Goal: Task Accomplishment & Management: Manage account settings

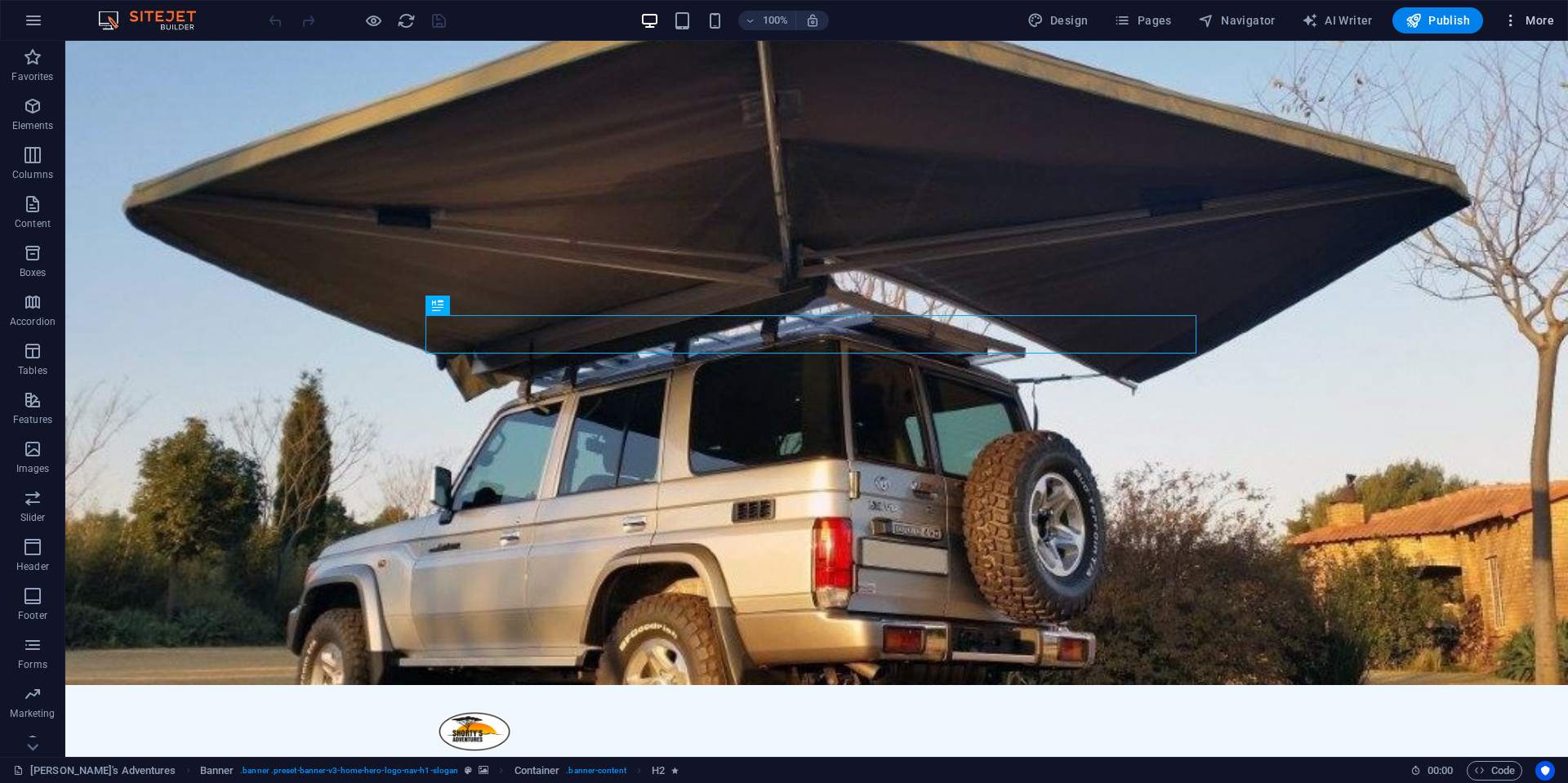
click at [1528, 32] on button "More" at bounding box center [1527, 20] width 64 height 26
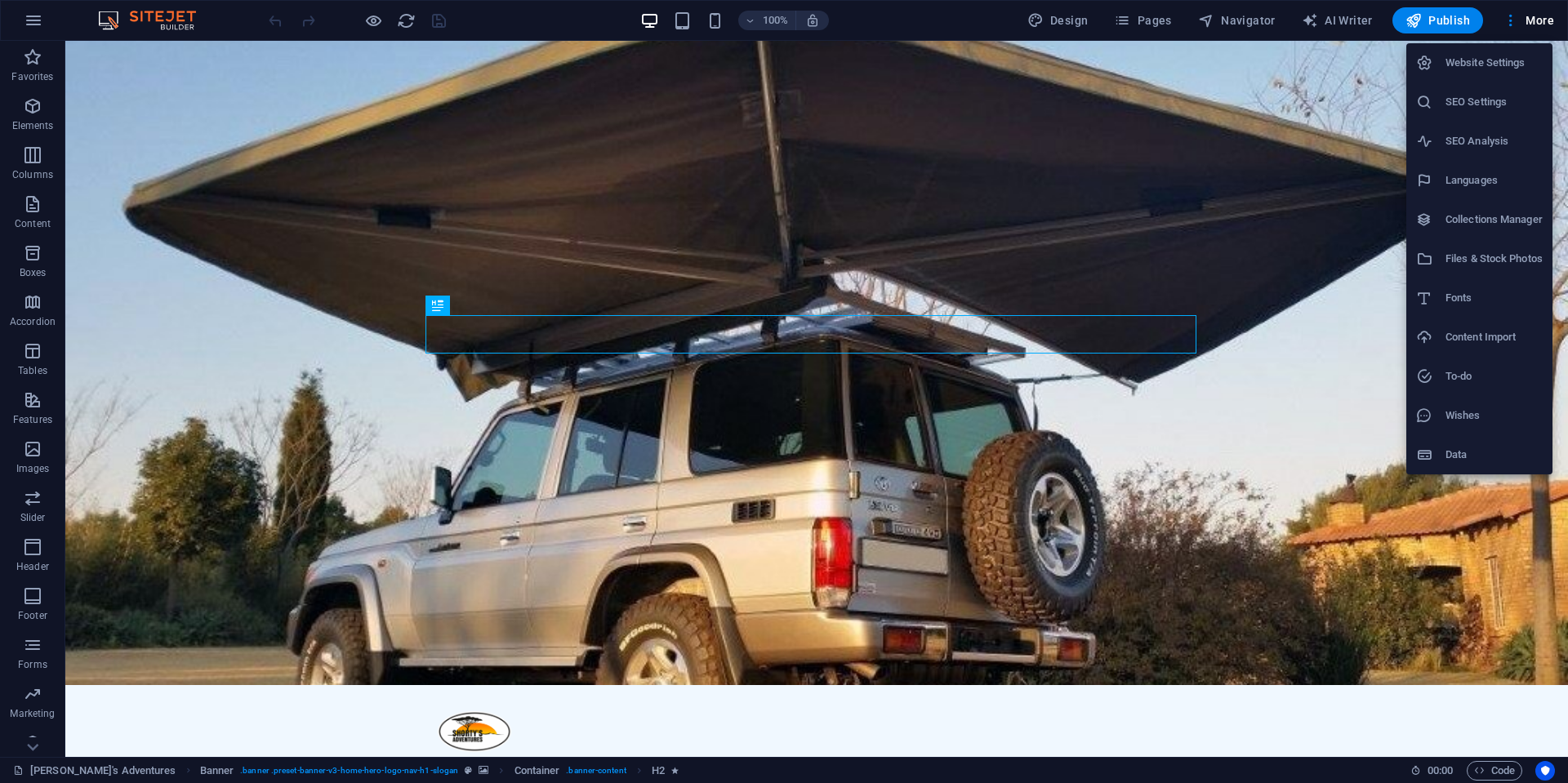
click at [1516, 62] on h6 "Website Settings" at bounding box center [1494, 63] width 97 height 20
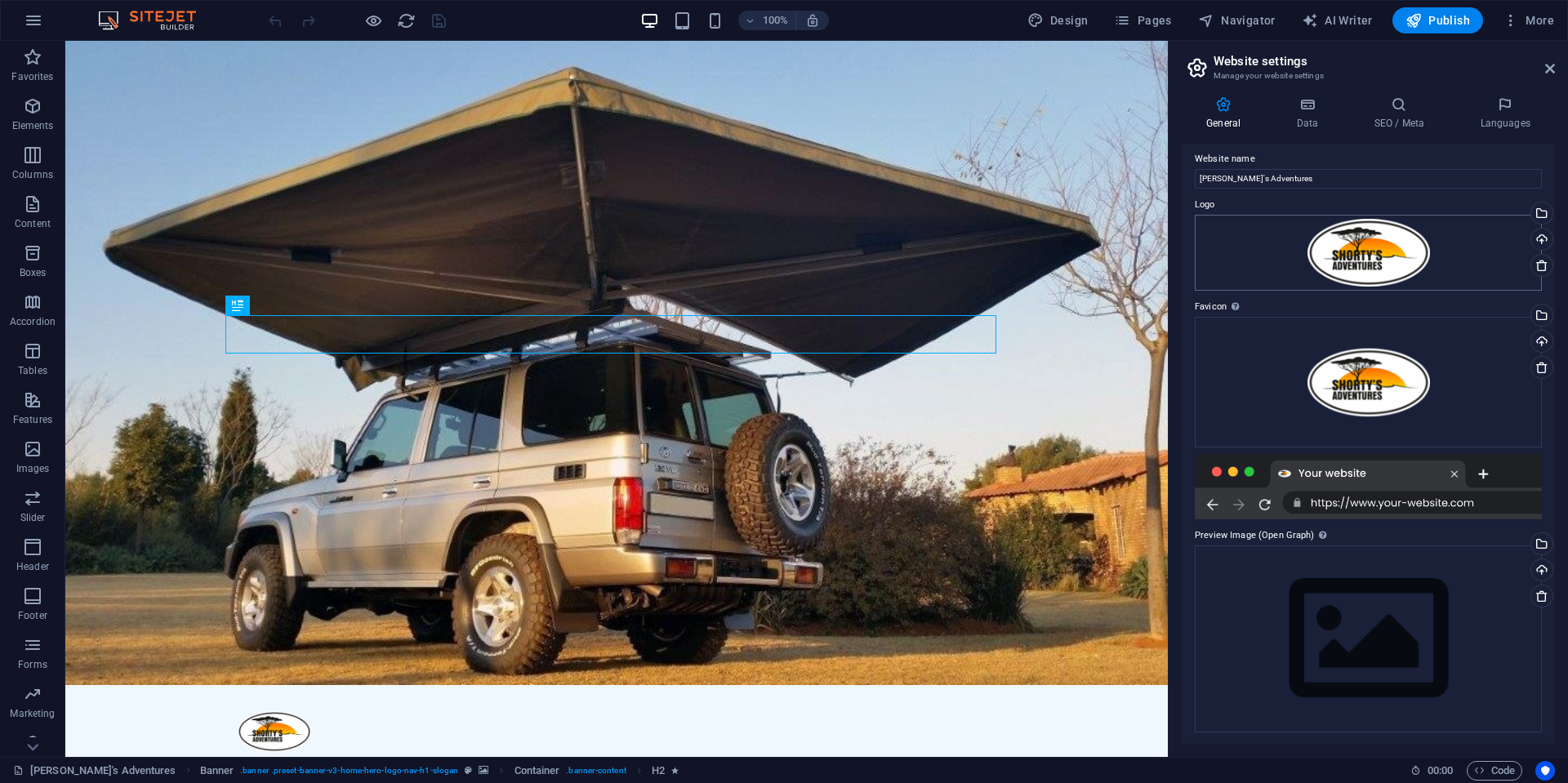
scroll to position [9, 0]
click at [1315, 109] on icon at bounding box center [1306, 105] width 71 height 17
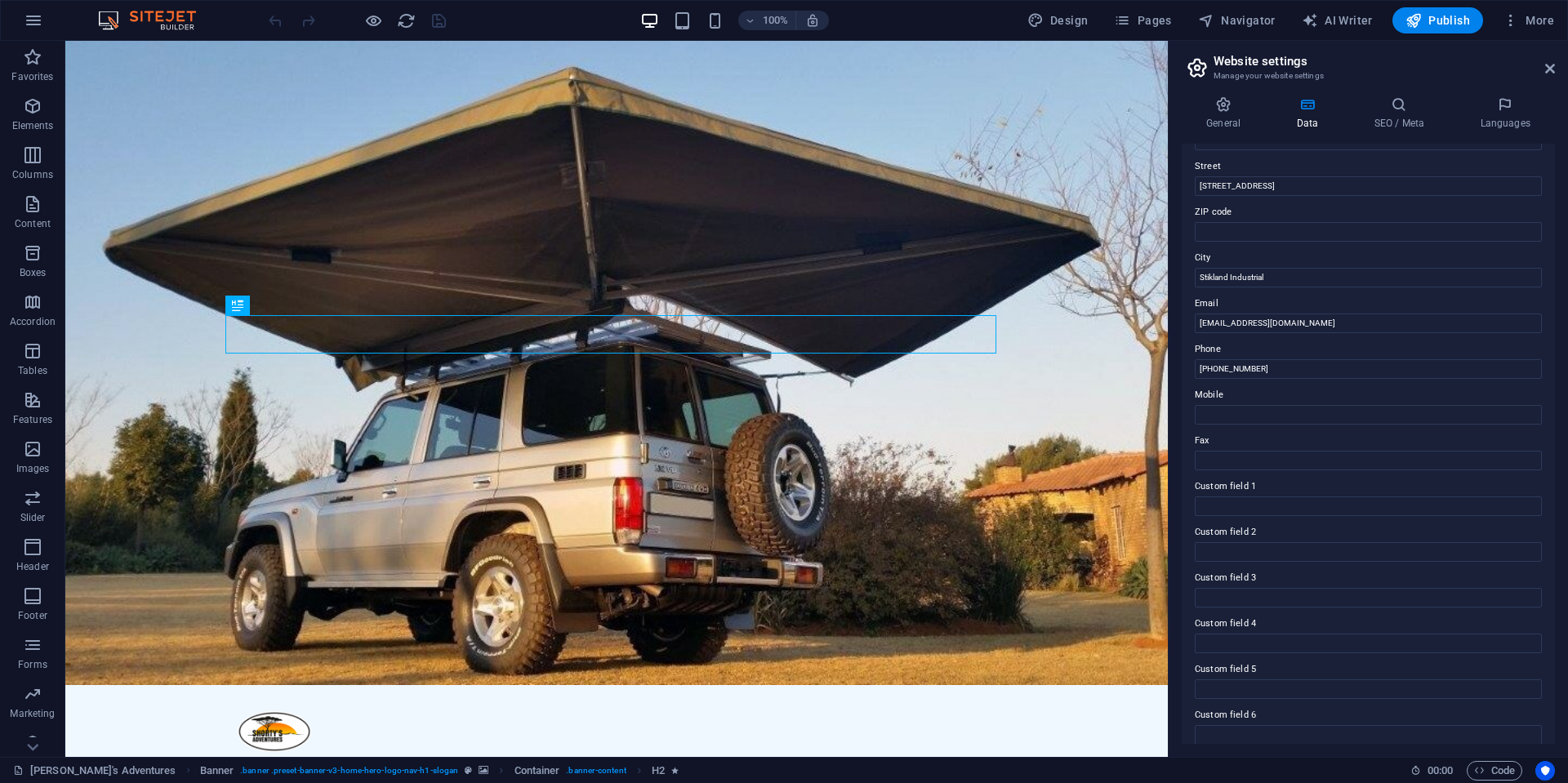
scroll to position [184, 0]
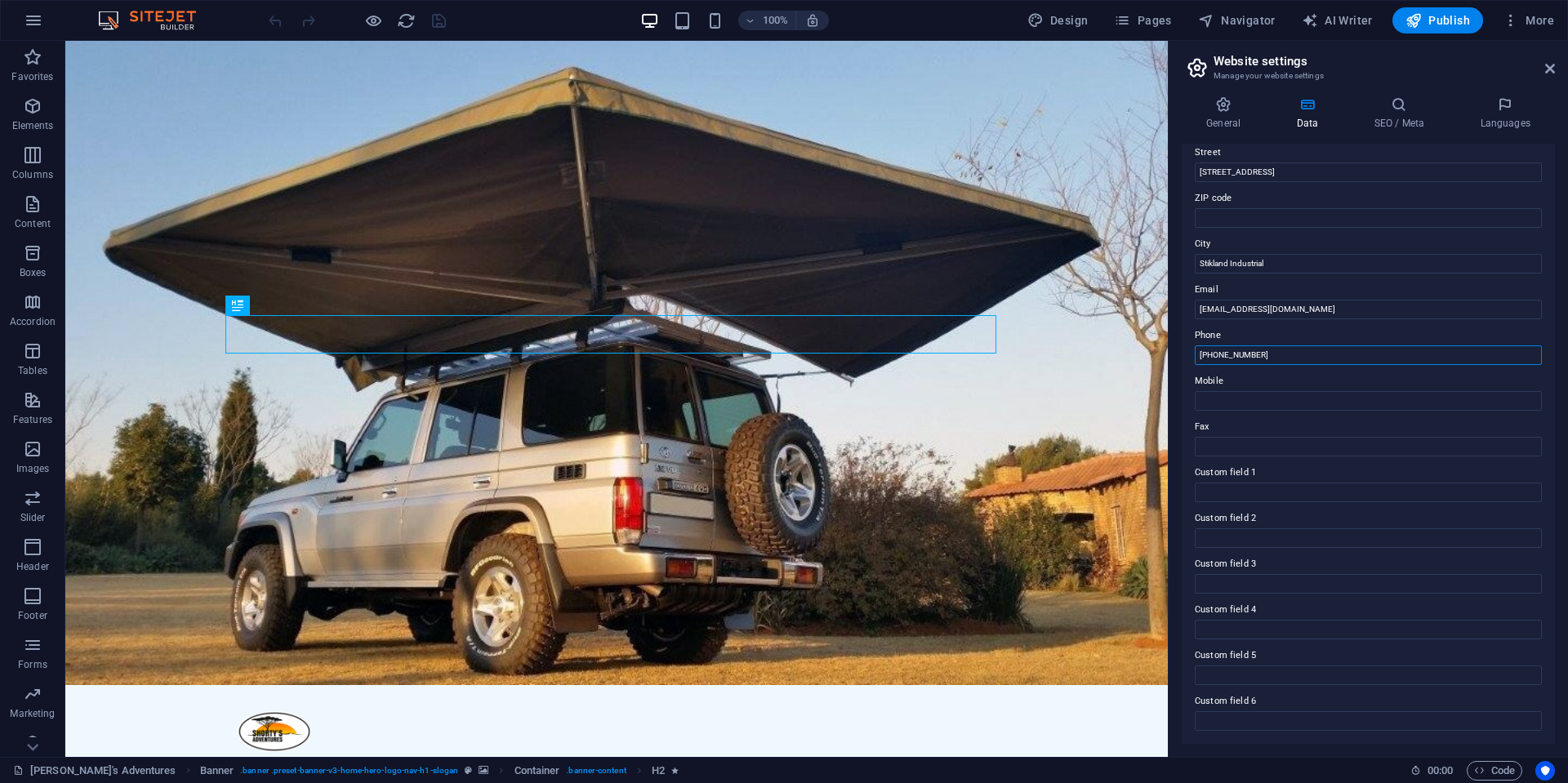
drag, startPoint x: 1217, startPoint y: 353, endPoint x: 1319, endPoint y: 352, distance: 102.0
click at [1319, 352] on input "[PHONE_NUMBER]" at bounding box center [1368, 356] width 347 height 20
paste input "iigozv9qEEyKWF6@"
paste input "71 259 3962"
type input "[PHONE_NUMBER]"
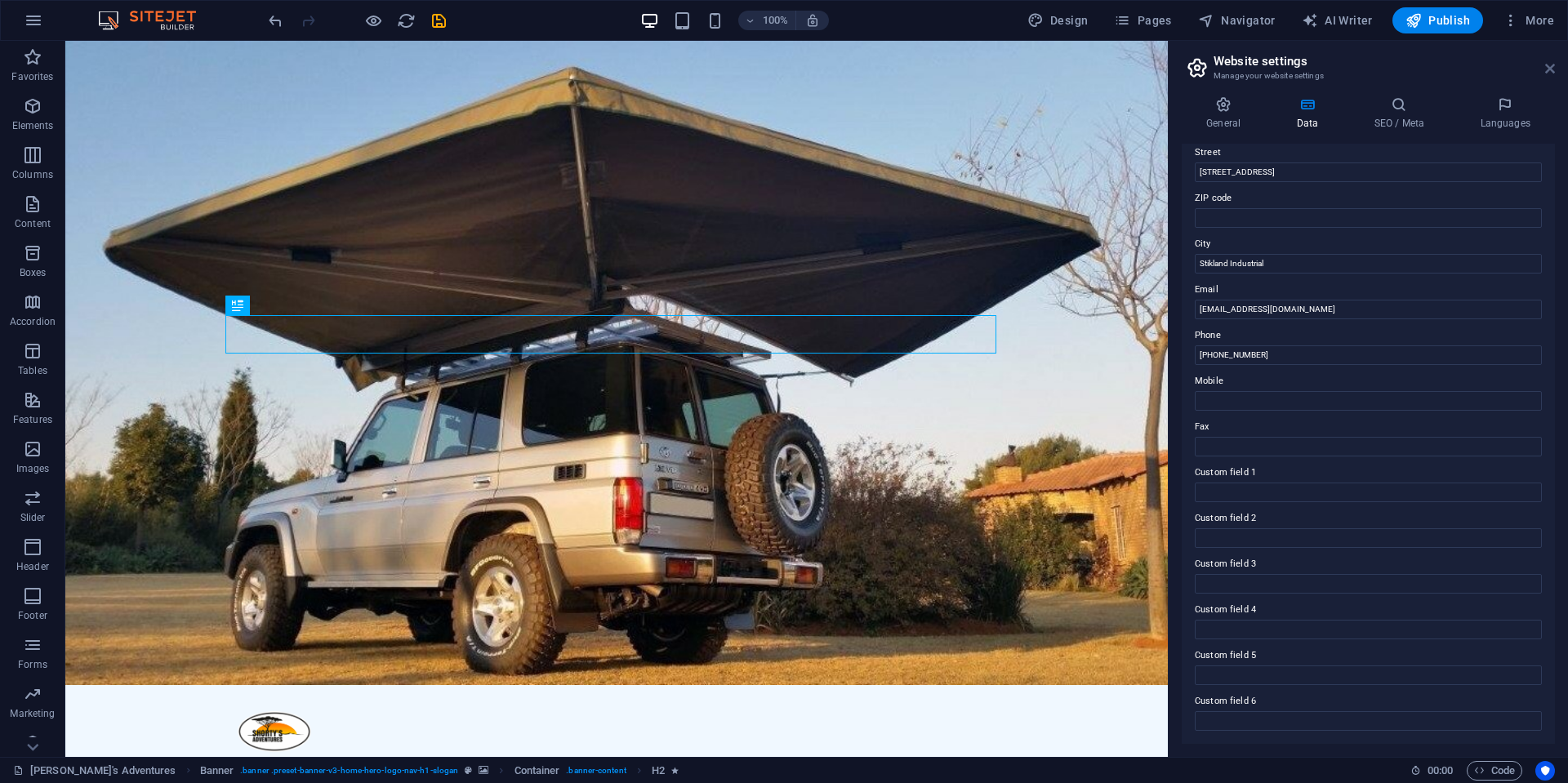
click at [1545, 72] on icon at bounding box center [1550, 68] width 10 height 13
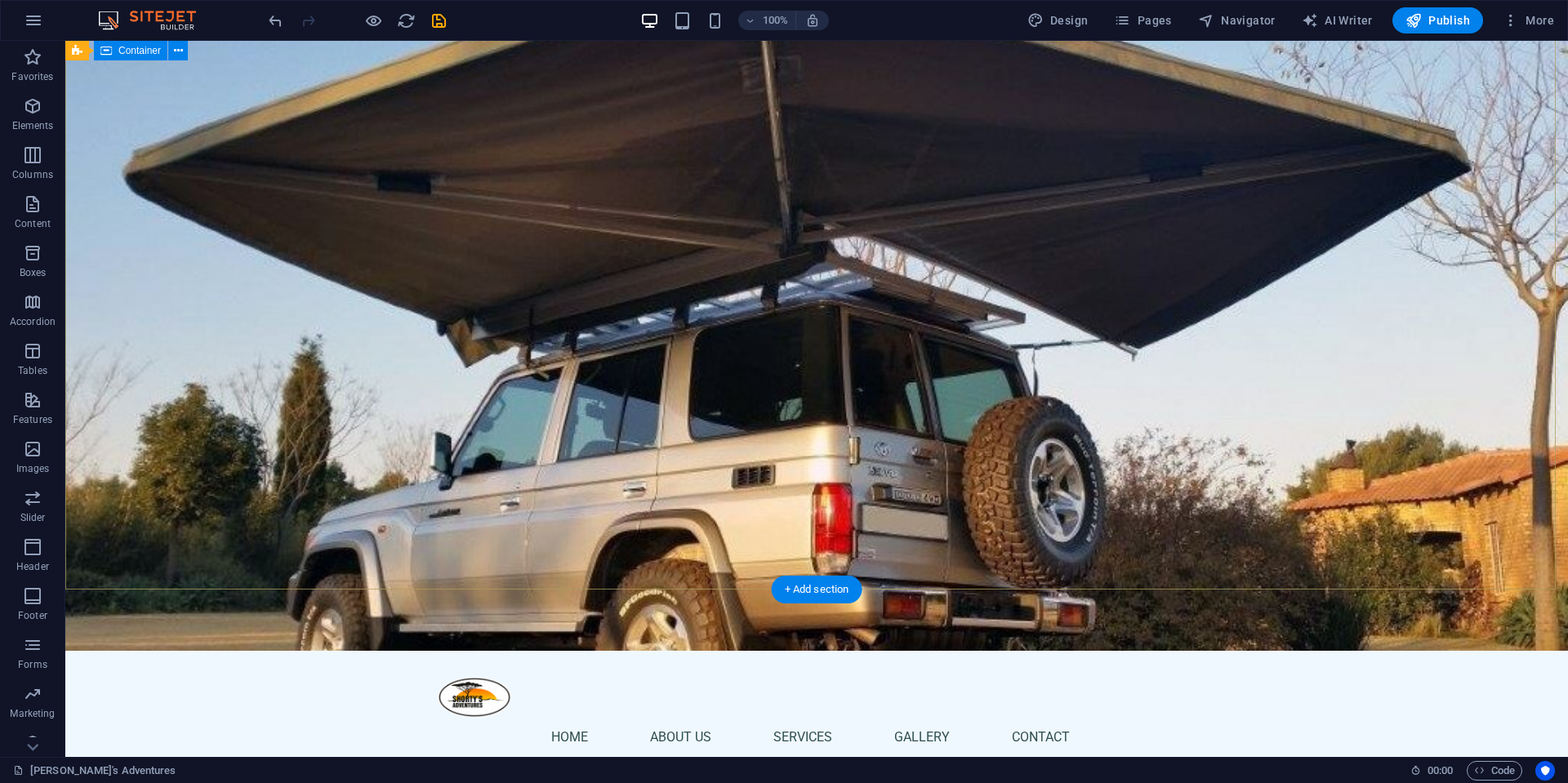
scroll to position [0, 0]
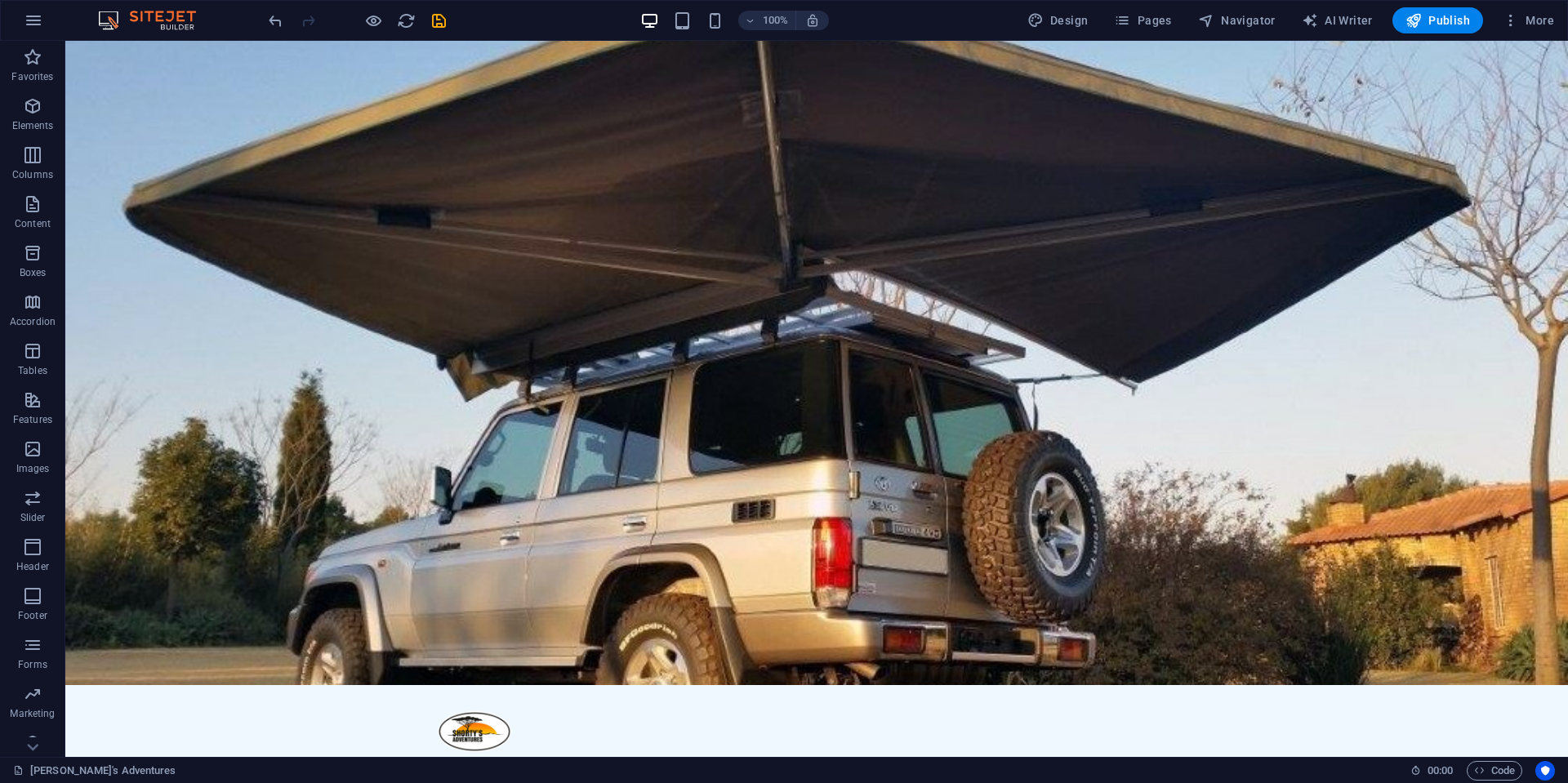
click at [723, 9] on div "100%" at bounding box center [734, 20] width 188 height 26
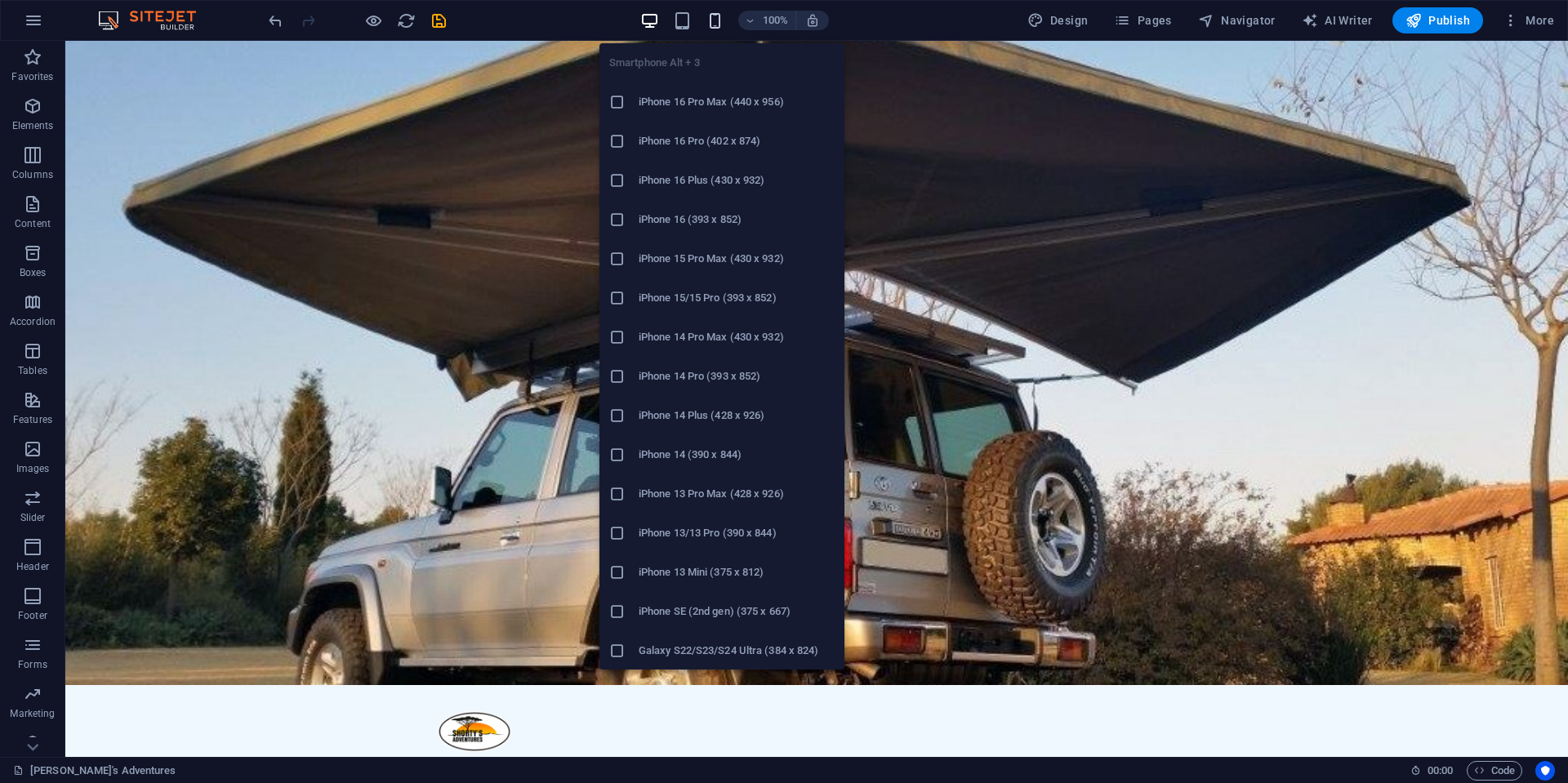
click at [716, 23] on icon "button" at bounding box center [715, 21] width 19 height 19
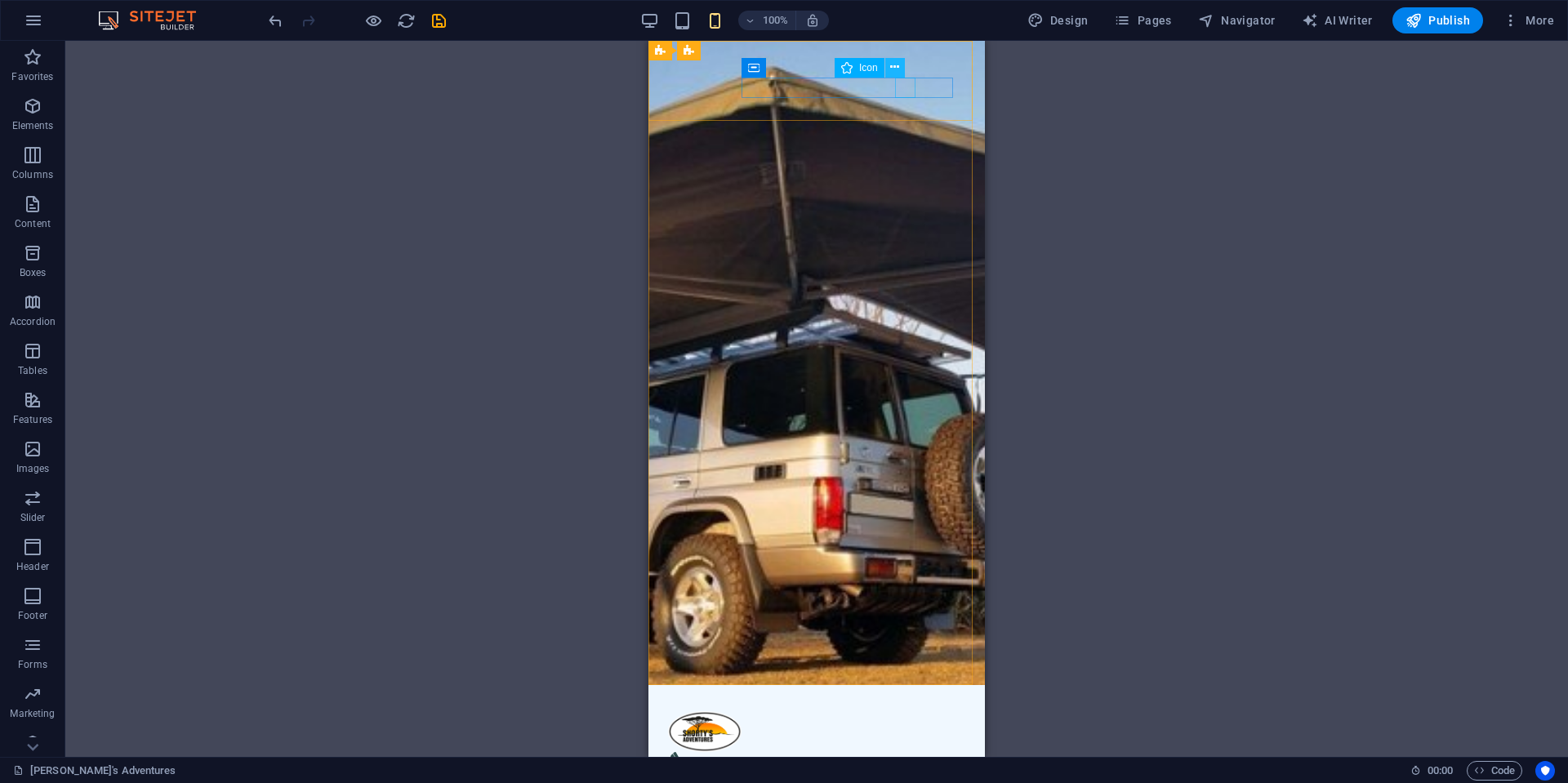
click at [896, 72] on icon at bounding box center [894, 67] width 9 height 17
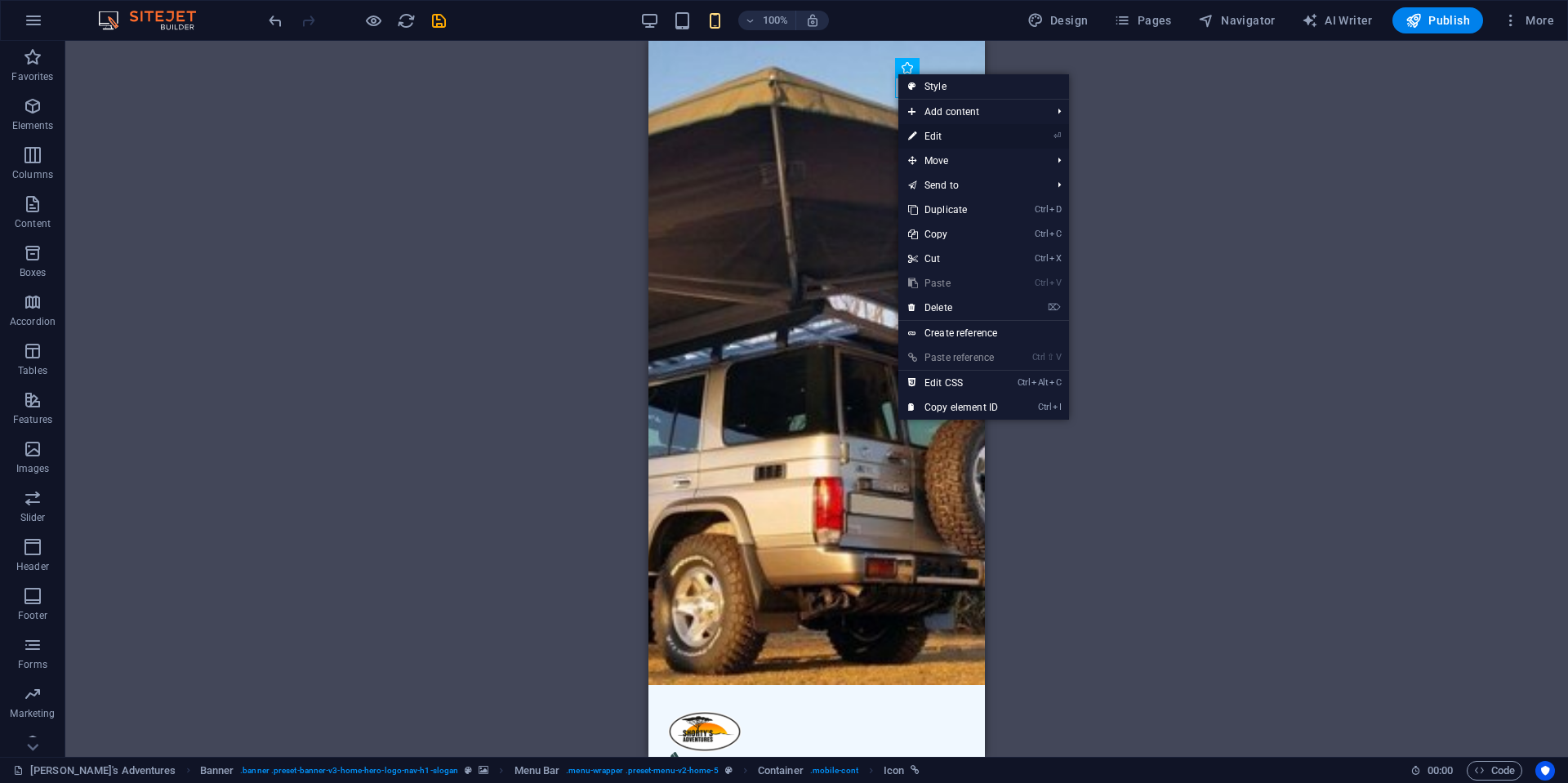
click at [969, 133] on link "⏎ Edit" at bounding box center [952, 136] width 109 height 24
select select "xMidYMid"
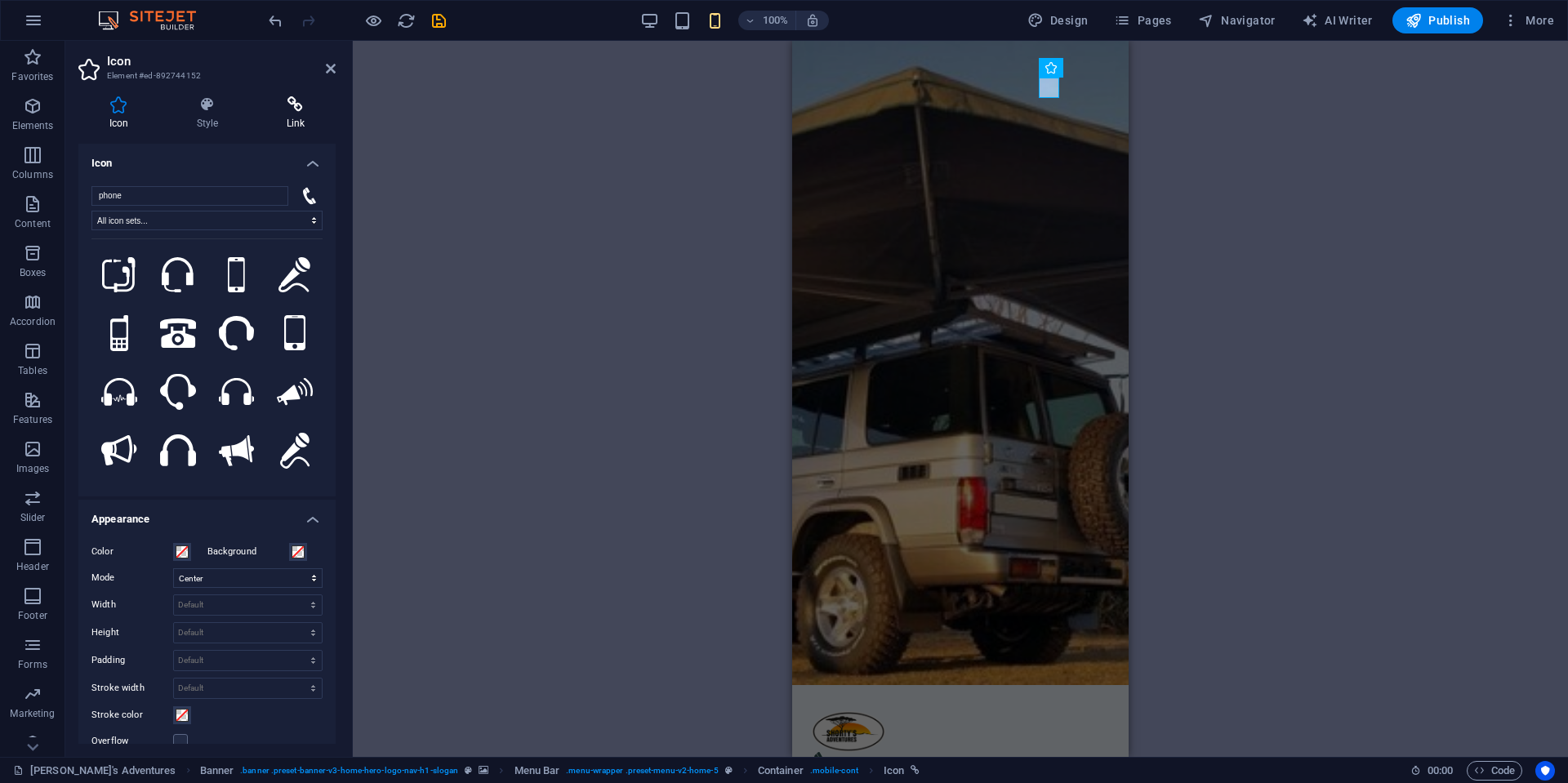
click at [326, 106] on icon at bounding box center [296, 105] width 80 height 17
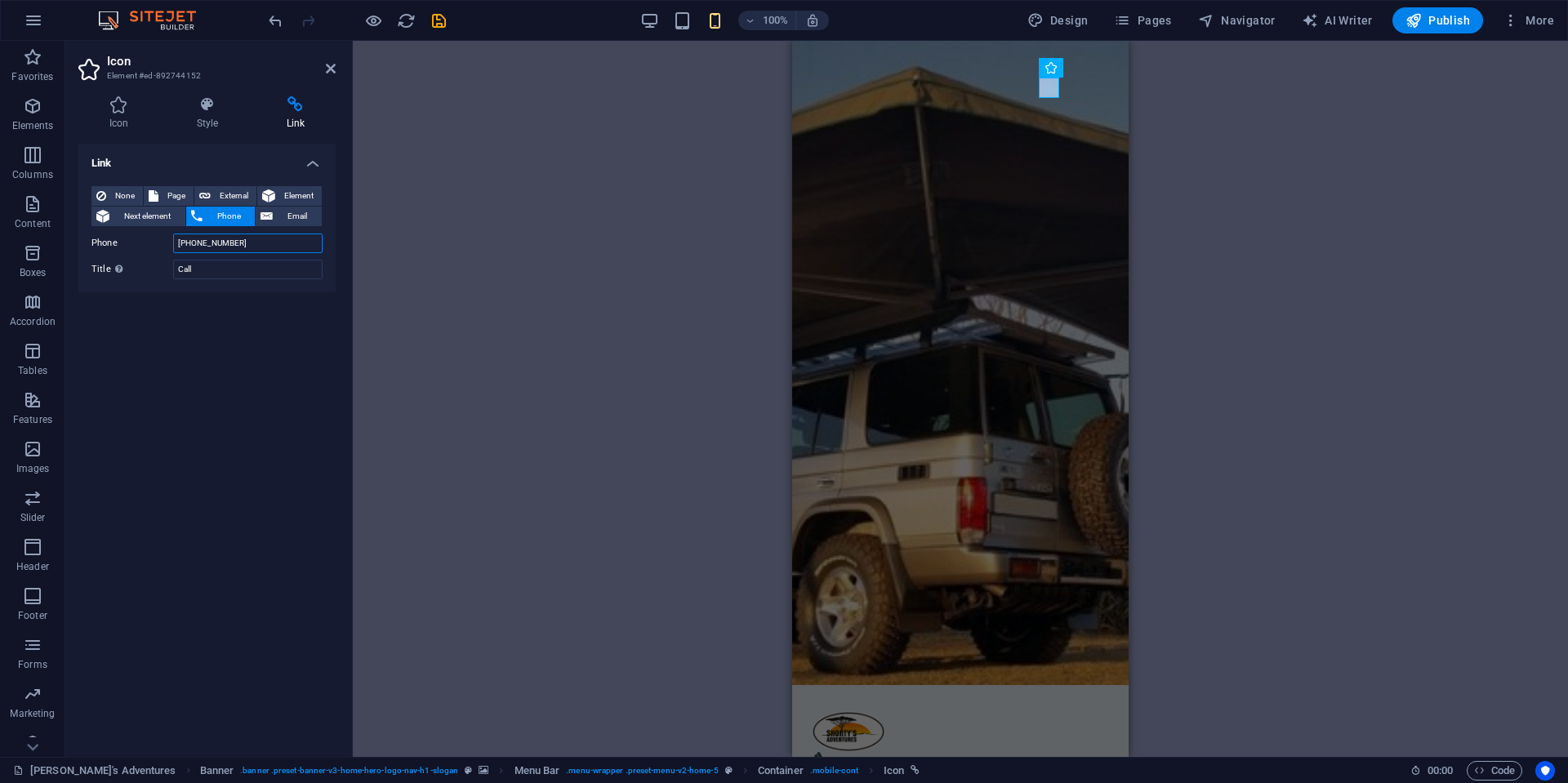
drag, startPoint x: 193, startPoint y: 242, endPoint x: 282, endPoint y: 242, distance: 89.0
click at [282, 242] on input "[PHONE_NUMBER]" at bounding box center [247, 243] width 149 height 20
paste input "71 259 3962"
type input "[PHONE_NUMBER]"
click at [326, 67] on icon at bounding box center [331, 68] width 10 height 13
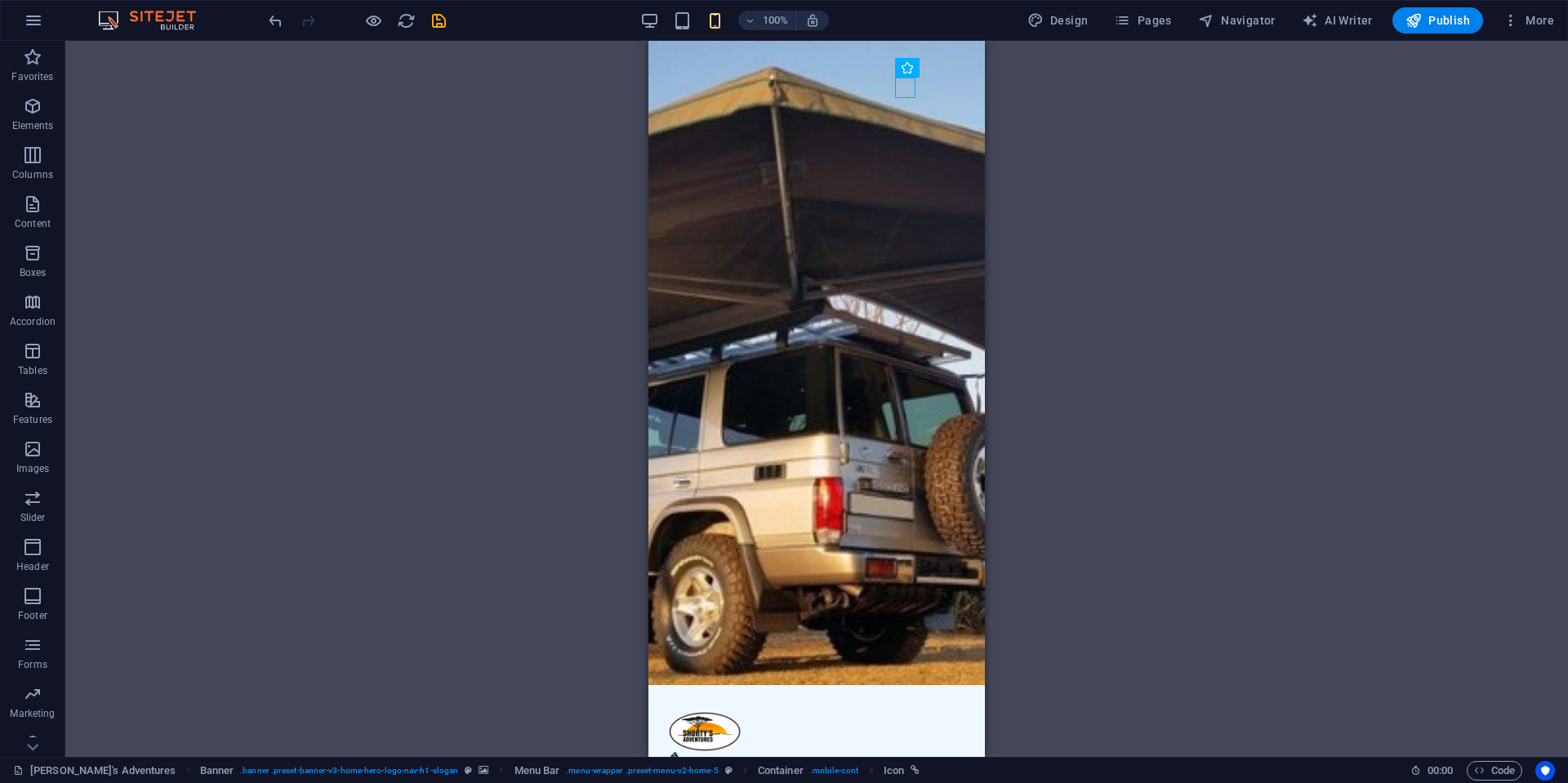
click at [448, 19] on div "100% Design Pages Navigator AI Writer Publish More" at bounding box center [913, 20] width 1295 height 26
click at [442, 18] on icon "save" at bounding box center [438, 21] width 19 height 19
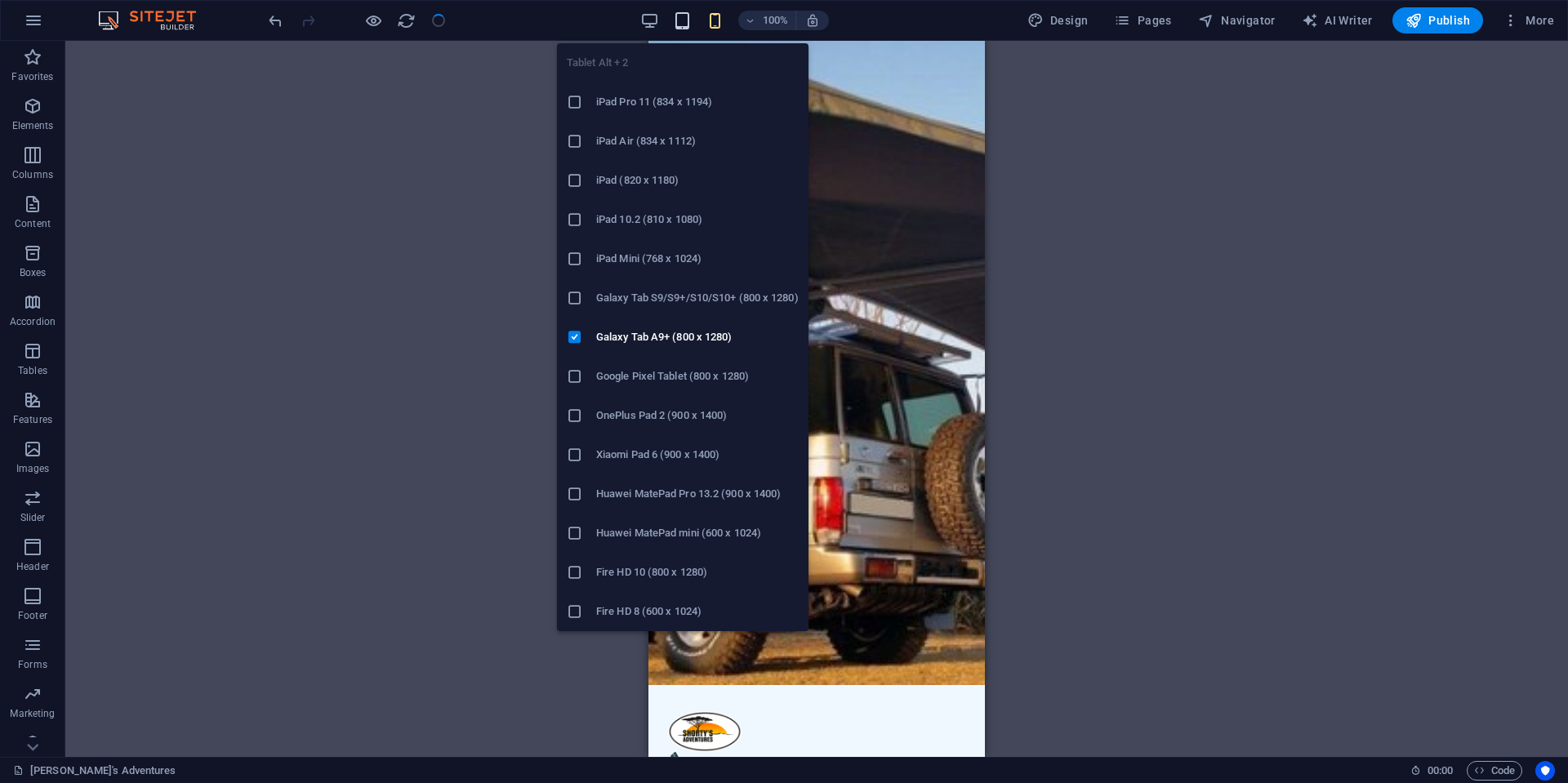
click at [688, 15] on icon "button" at bounding box center [682, 21] width 19 height 19
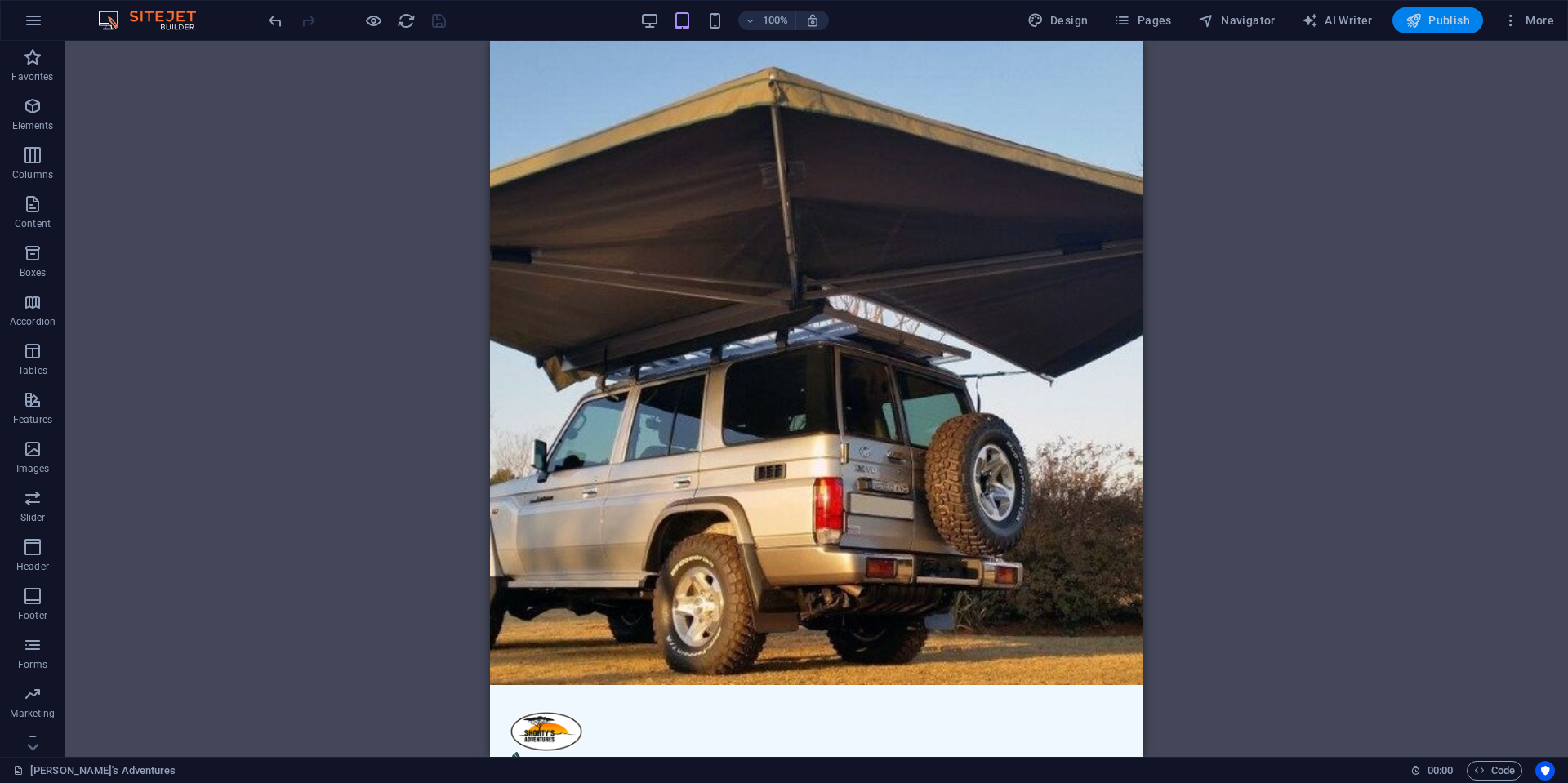
click at [1466, 23] on span "Publish" at bounding box center [1437, 21] width 64 height 17
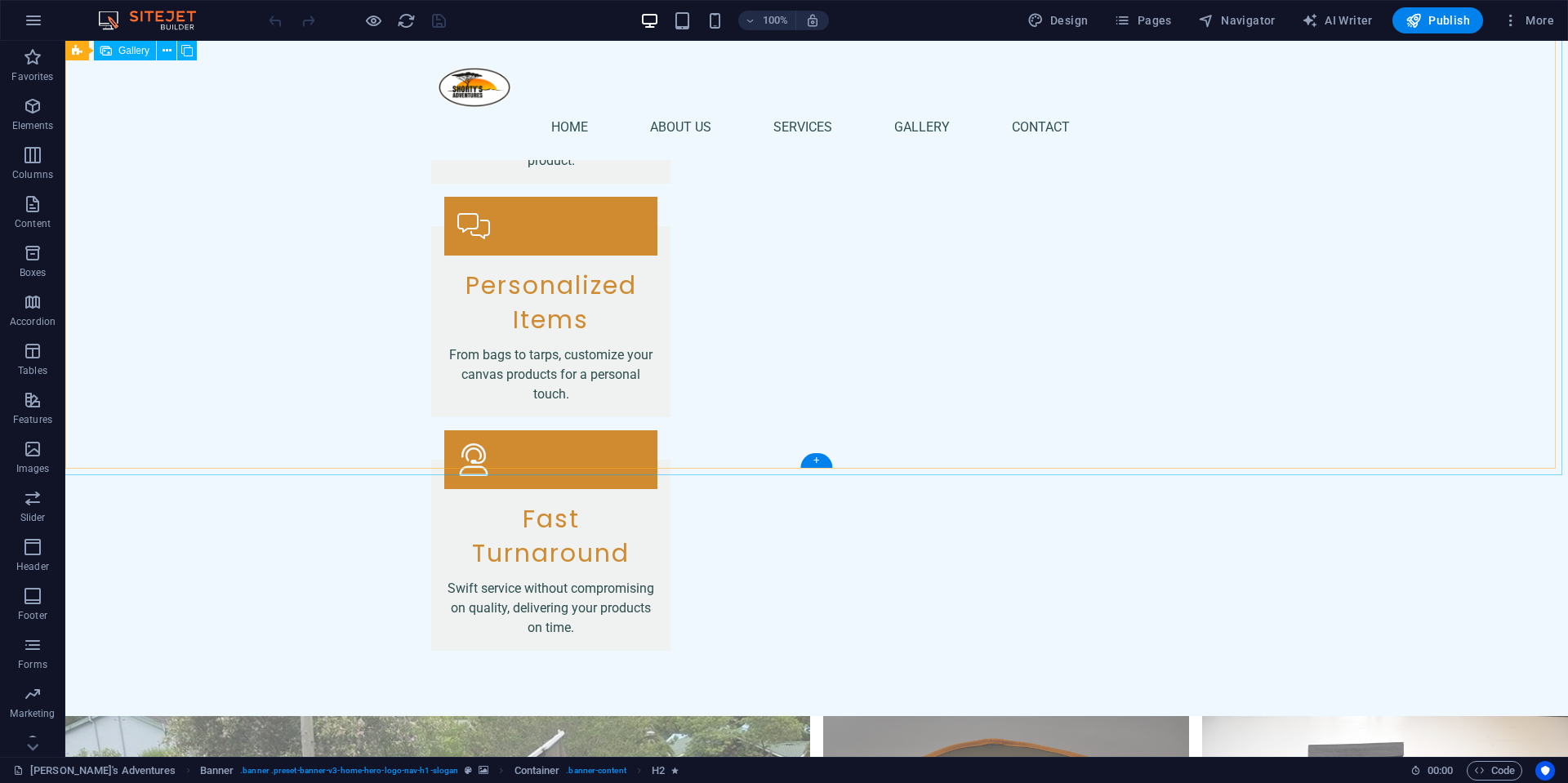
scroll to position [2237, 0]
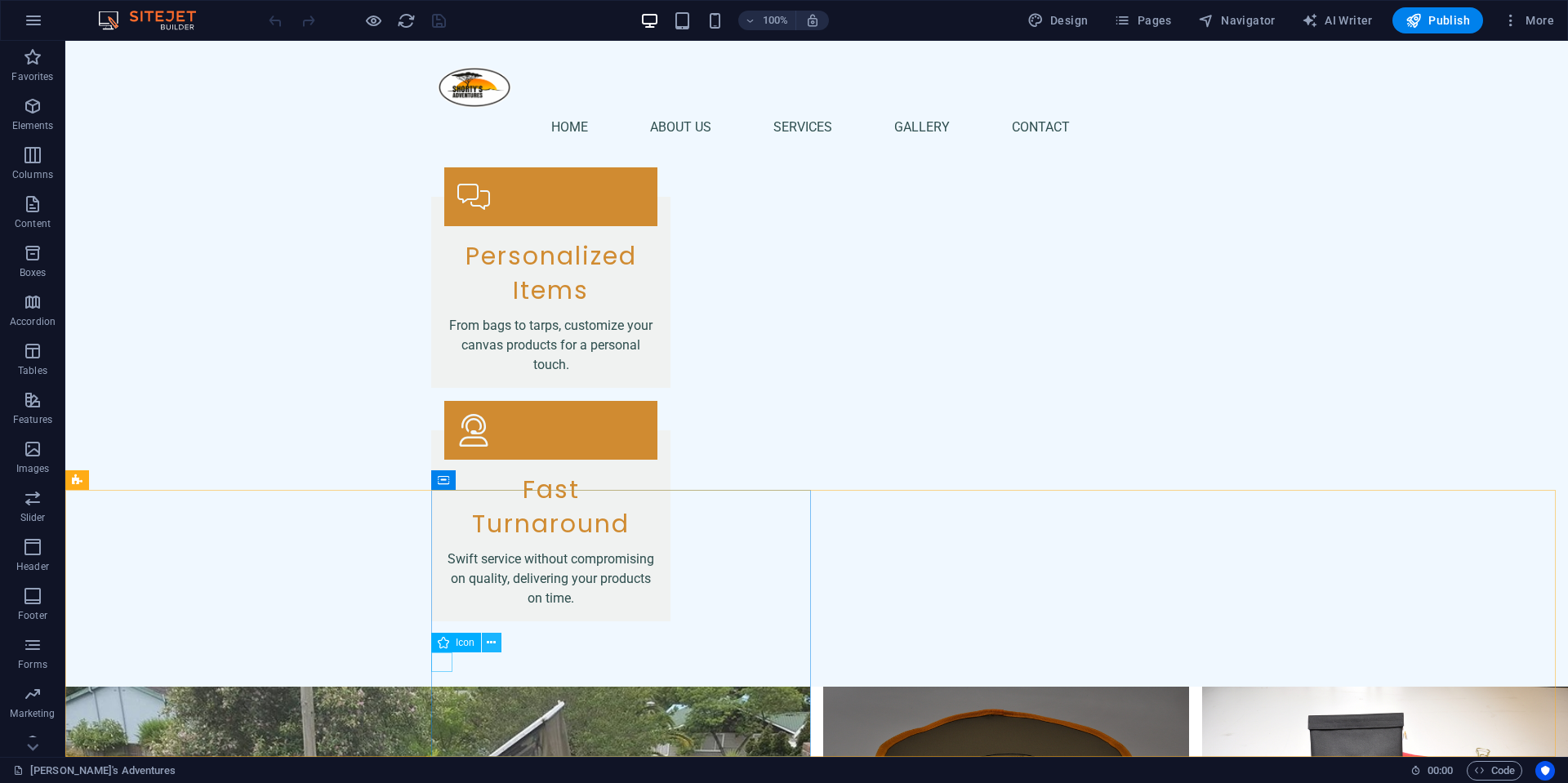
click at [487, 644] on icon at bounding box center [491, 642] width 9 height 17
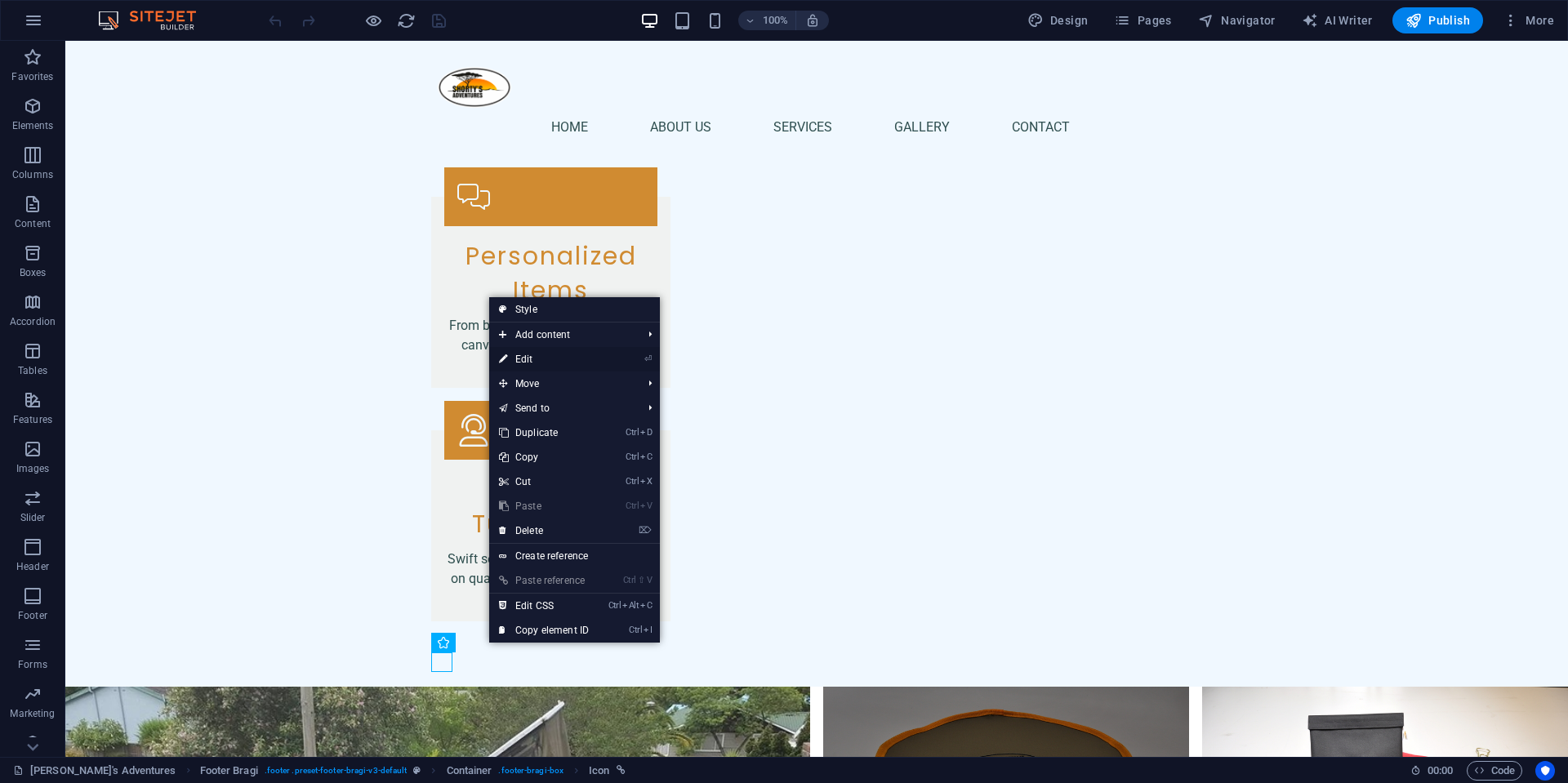
click at [560, 357] on link "⏎ Edit" at bounding box center [543, 359] width 109 height 24
select select "xMidYMid"
select select "px"
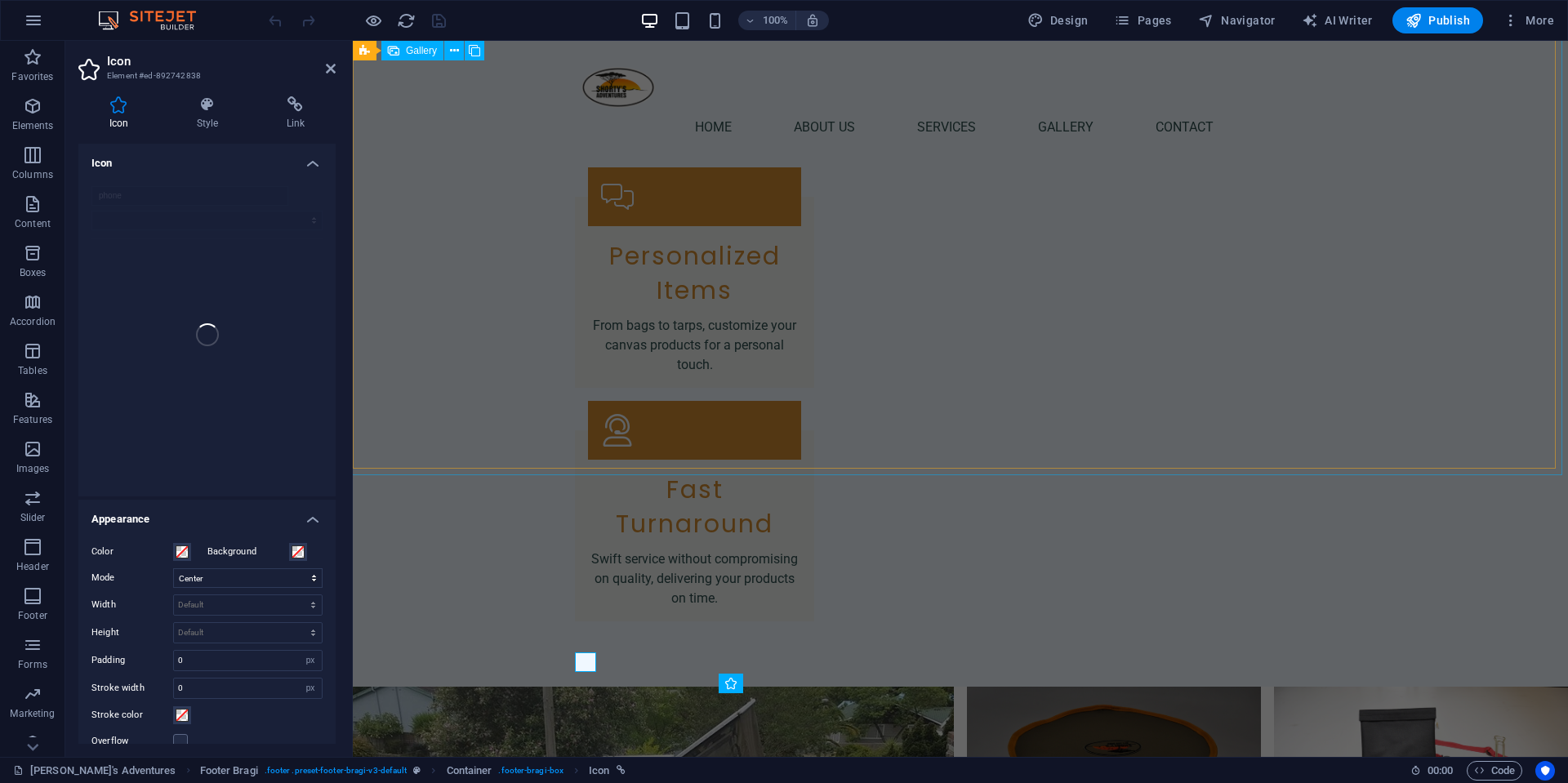
scroll to position [2033, 0]
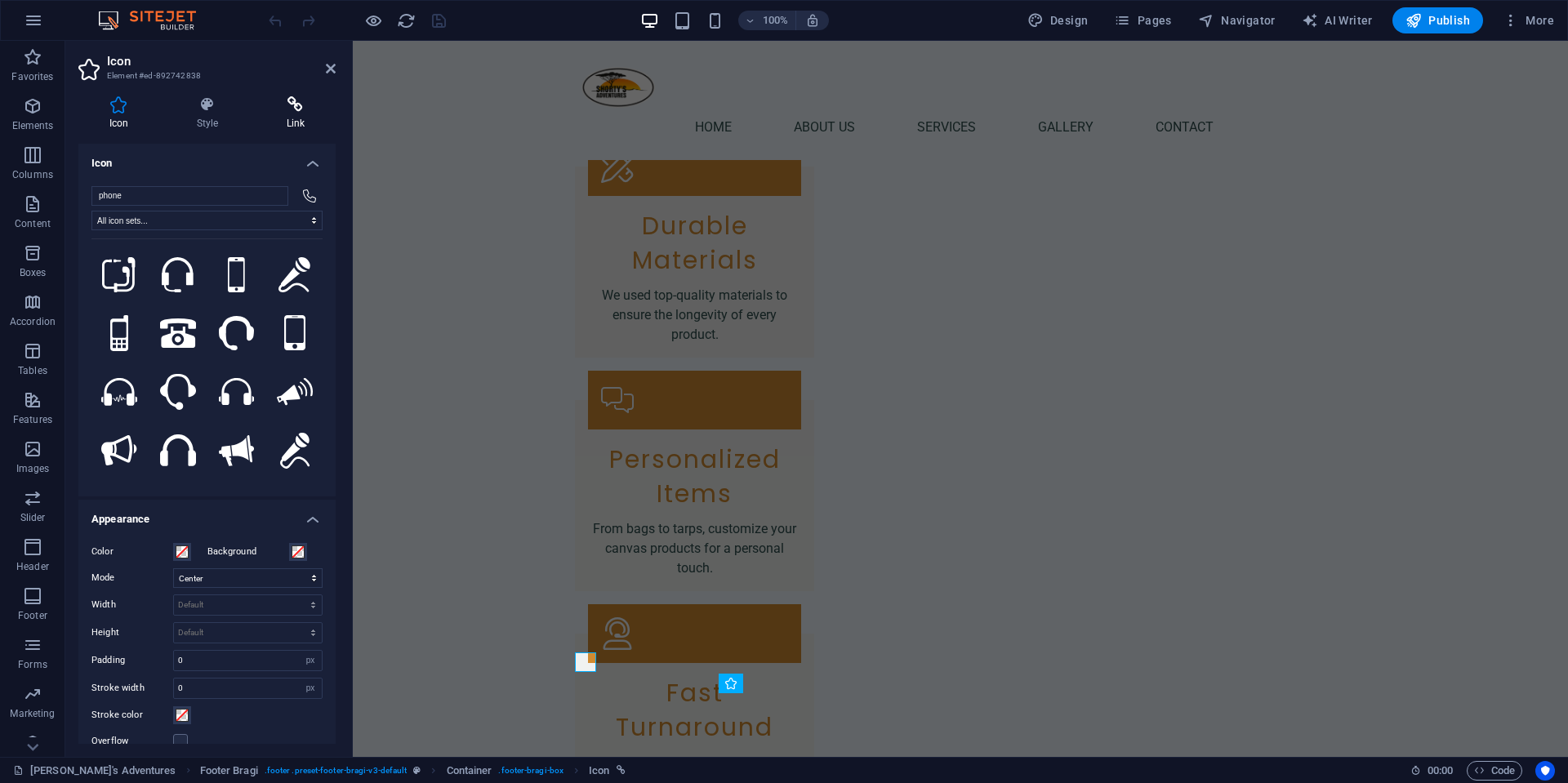
click at [308, 116] on h4 "Link" at bounding box center [296, 113] width 80 height 34
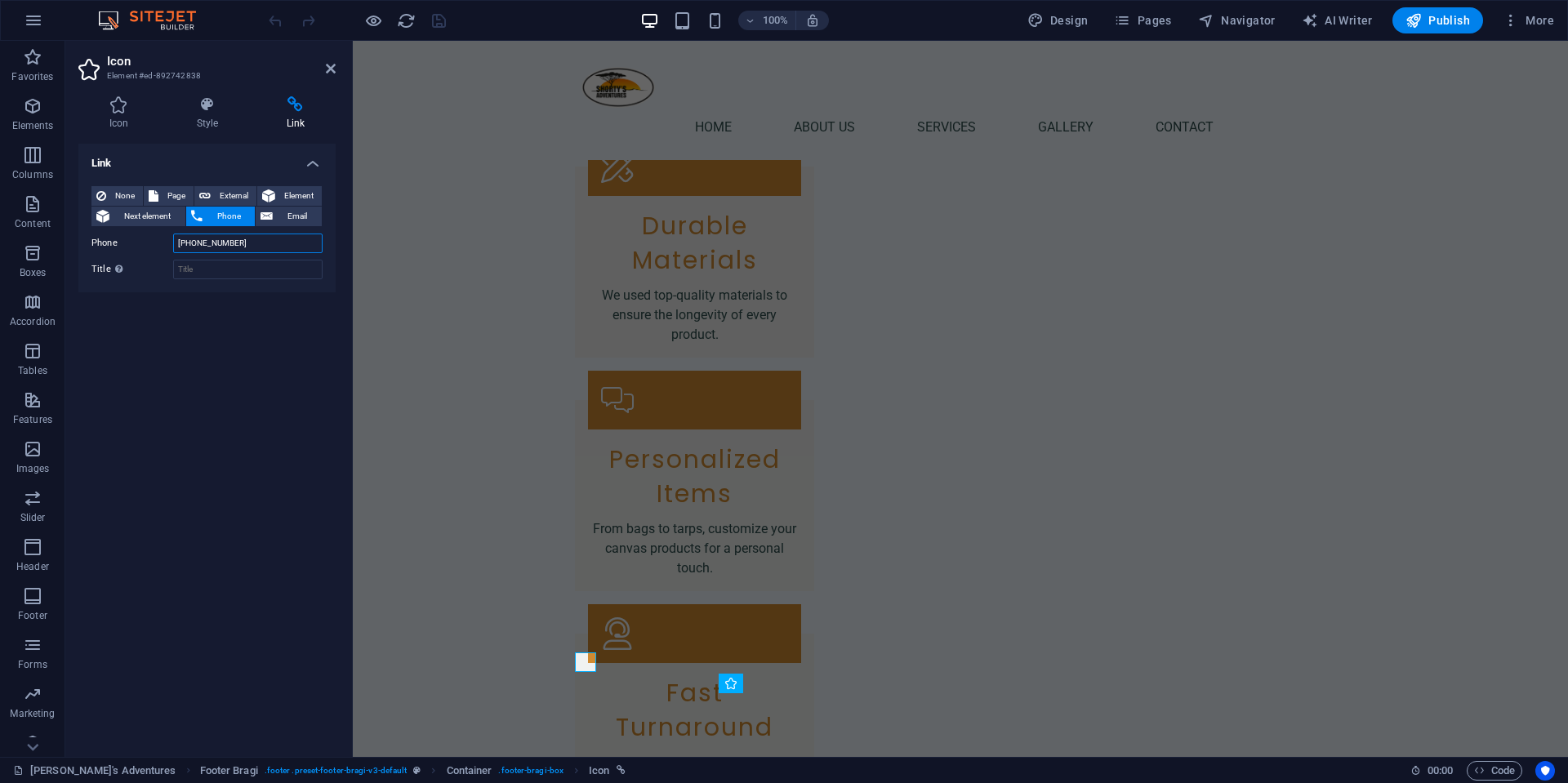
drag, startPoint x: 230, startPoint y: 242, endPoint x: 189, endPoint y: 251, distance: 42.0
click at [188, 252] on input "+27828550226" at bounding box center [247, 243] width 149 height 20
click at [190, 242] on input "+27828550226" at bounding box center [247, 243] width 149 height 20
click at [246, 244] on input "+27828550226" at bounding box center [247, 243] width 149 height 20
paste input "71 259 3962"
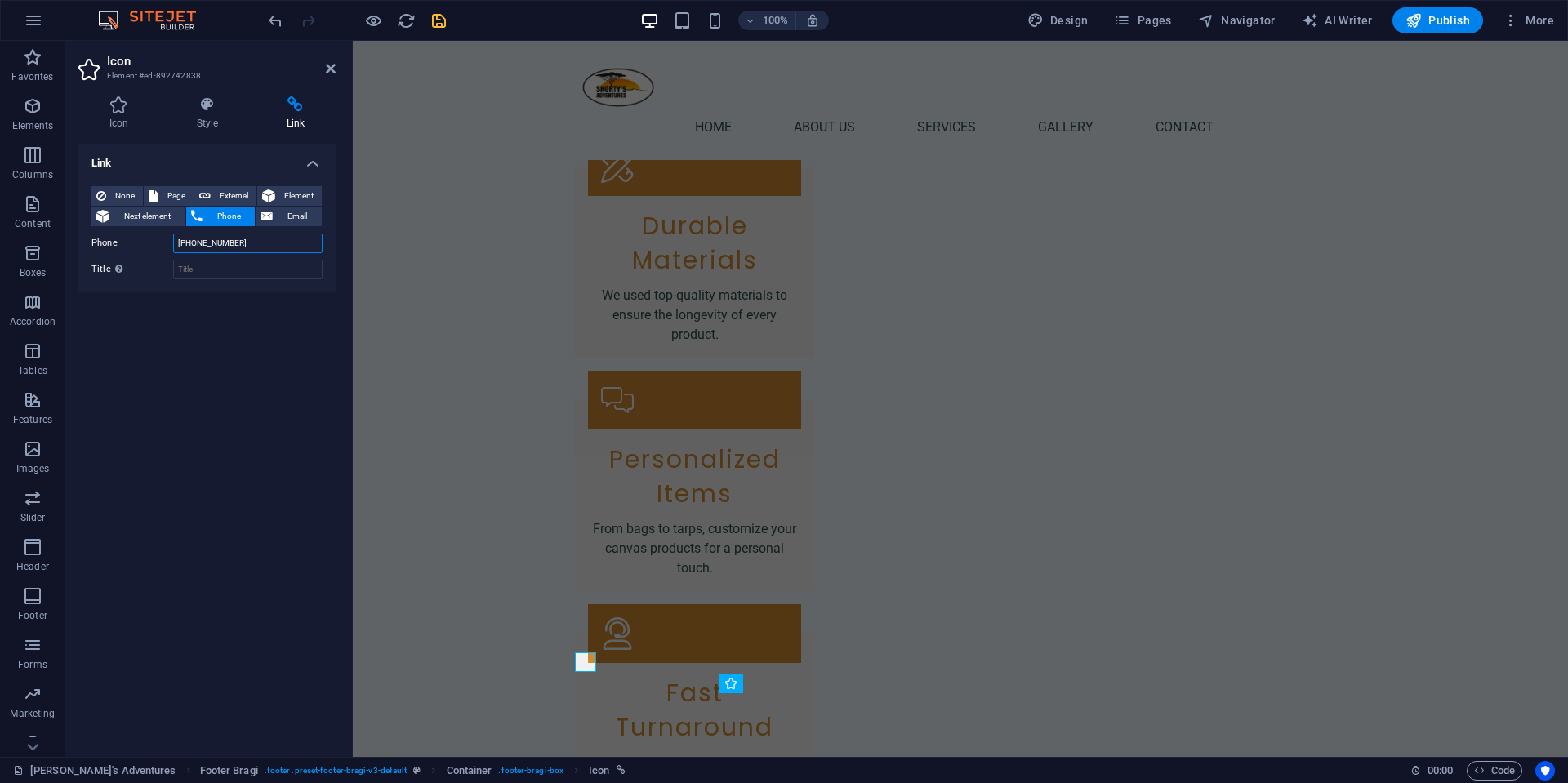
type input "[PHONE_NUMBER]"
click at [438, 21] on icon "save" at bounding box center [438, 21] width 19 height 19
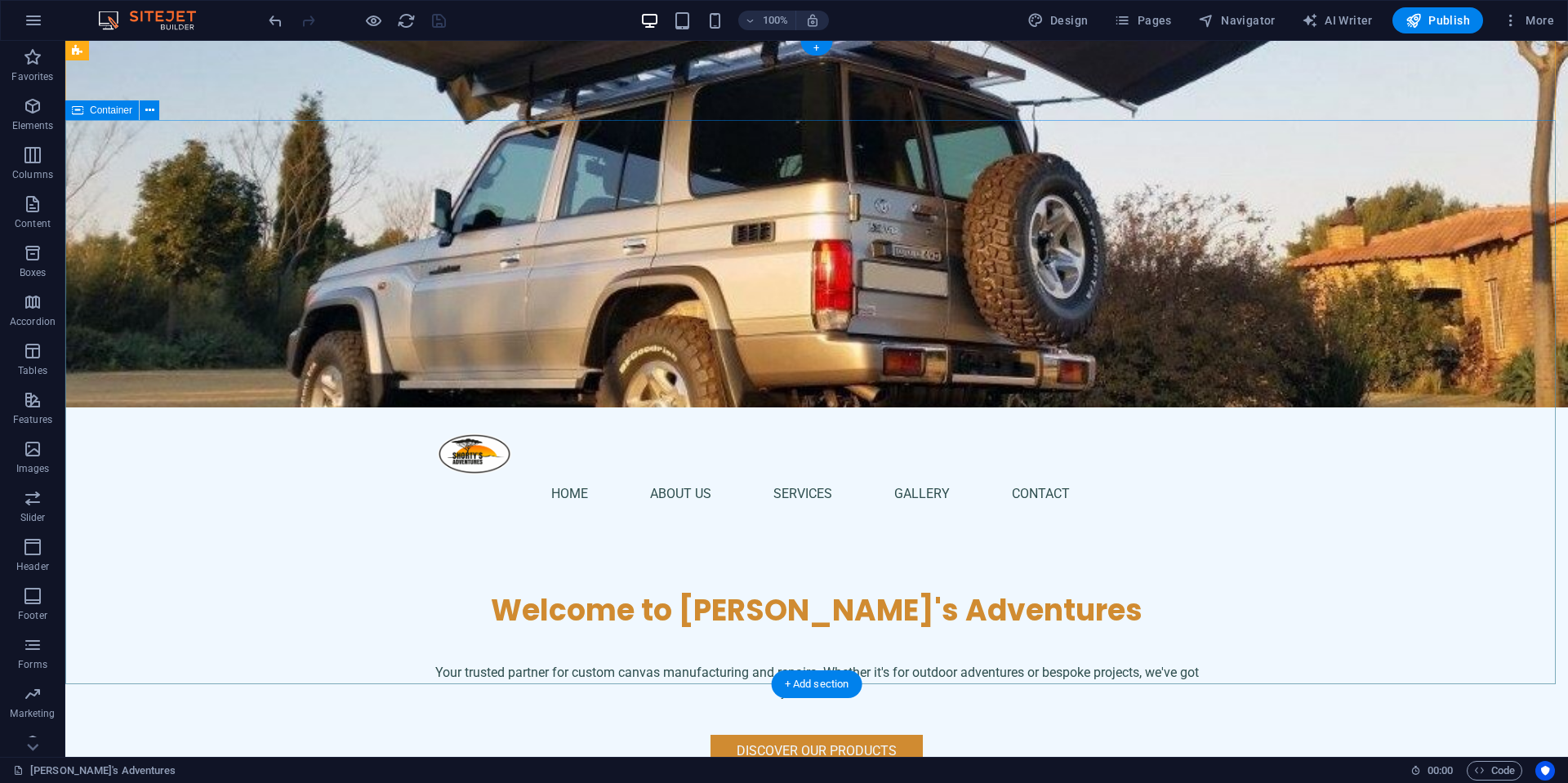
scroll to position [0, 0]
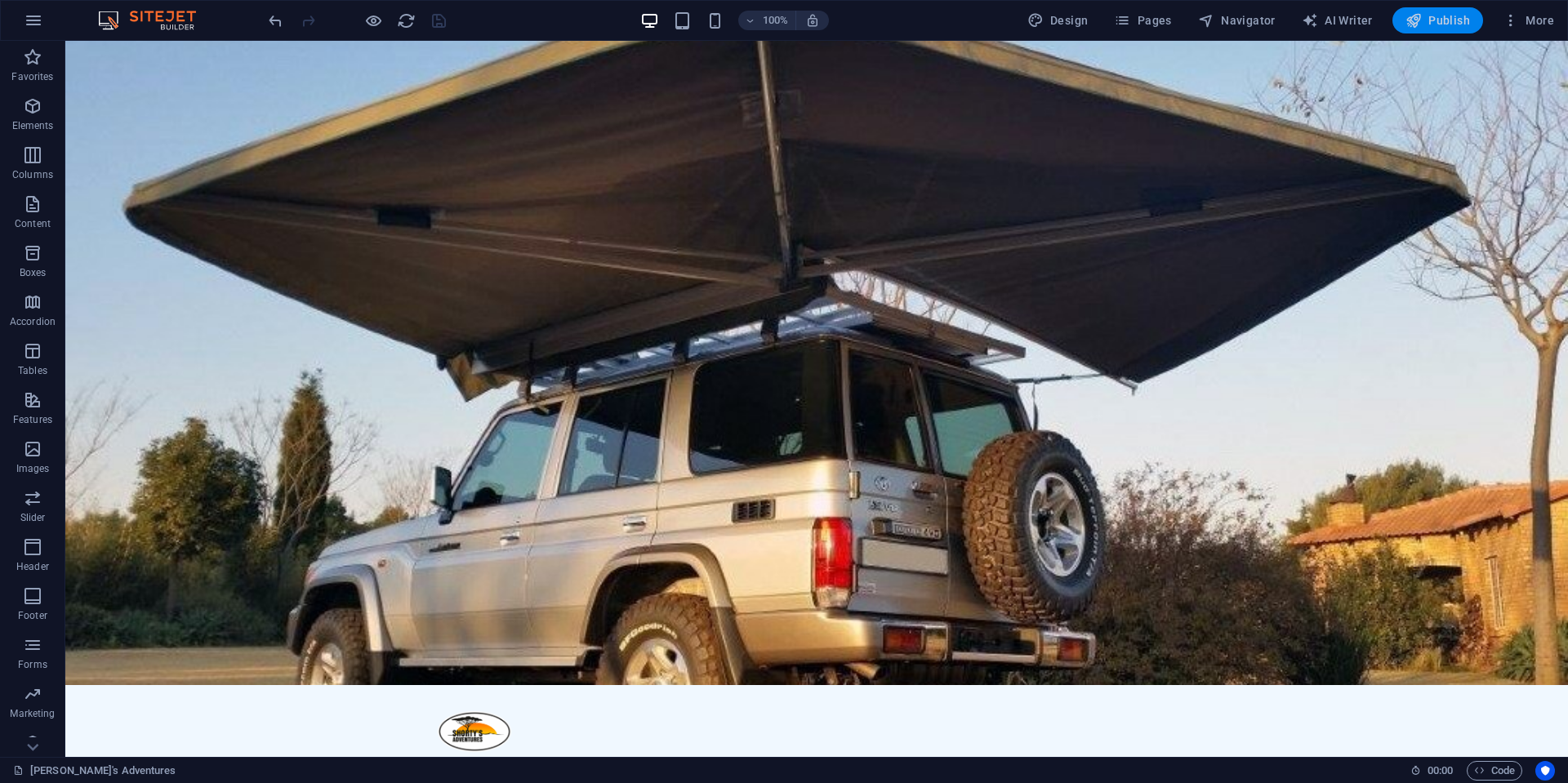
click at [1431, 21] on span "Publish" at bounding box center [1437, 21] width 64 height 17
